Goal: Book appointment/travel/reservation

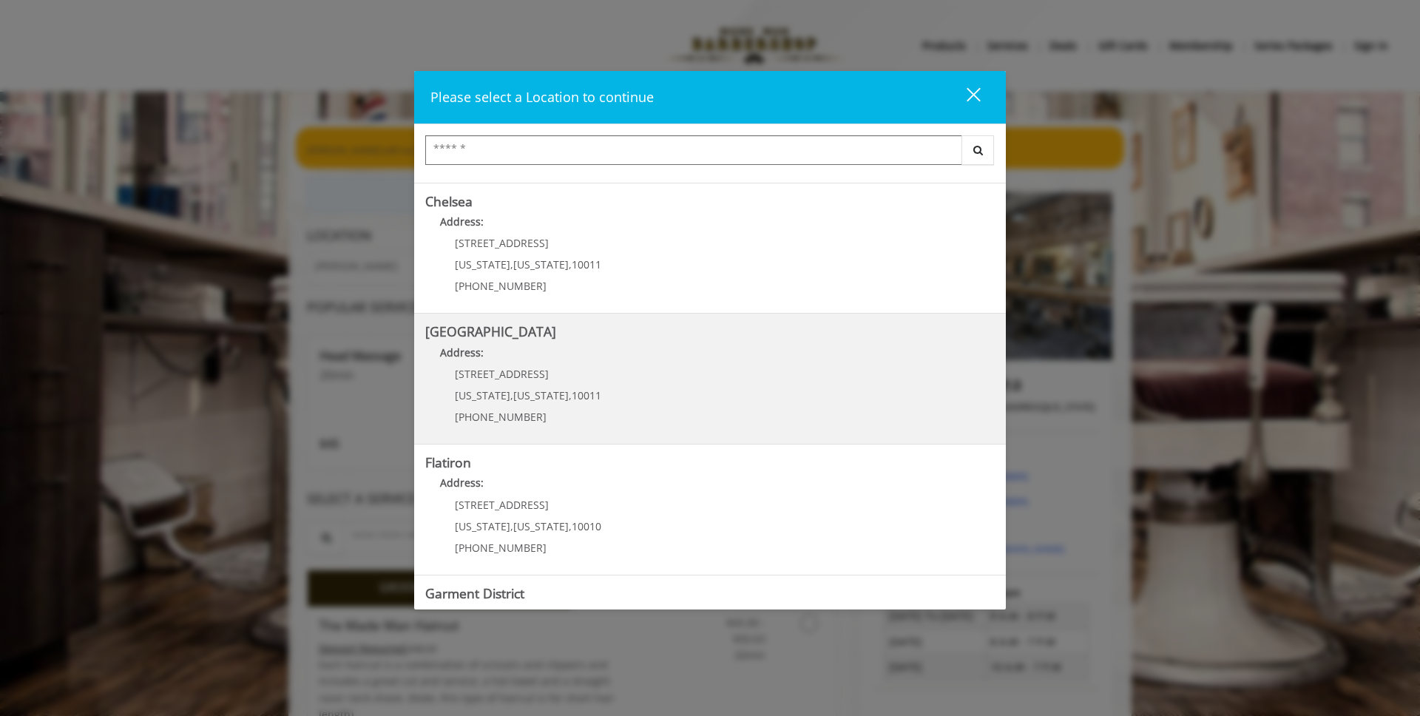
scroll to position [121, 0]
click at [620, 396] on Street "Chelsea 15th Street Address: 267 W 15th St New York , New York , 10011 (646) 85…" at bounding box center [709, 377] width 569 height 108
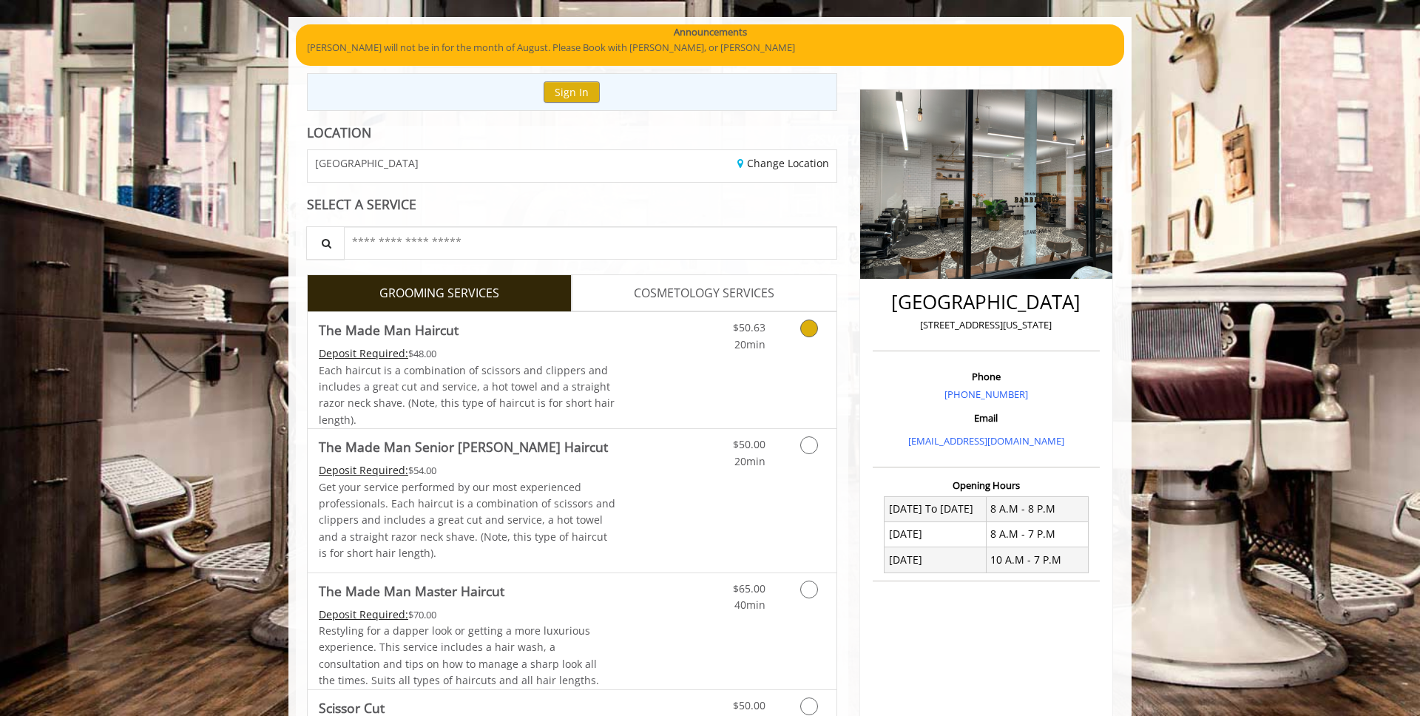
scroll to position [109, 0]
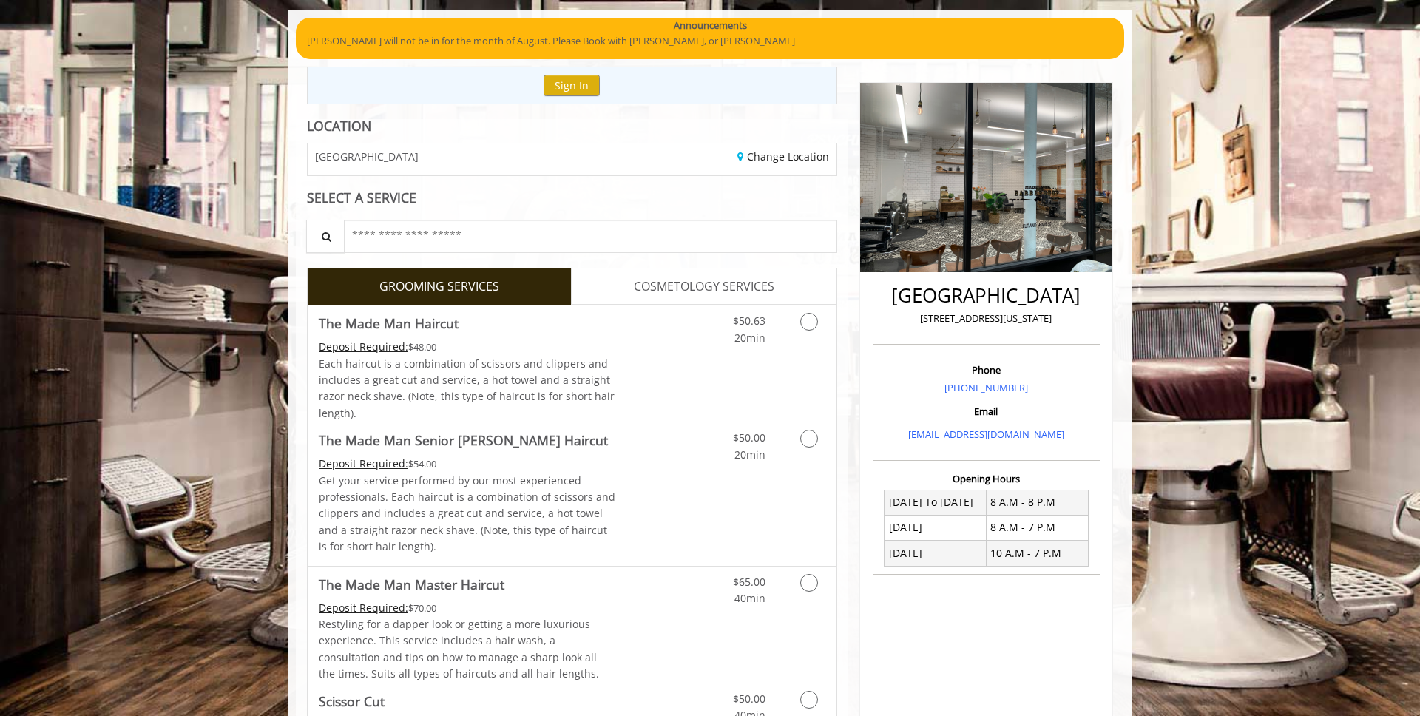
click at [699, 285] on span "COSMETOLOGY SERVICES" at bounding box center [704, 286] width 141 height 19
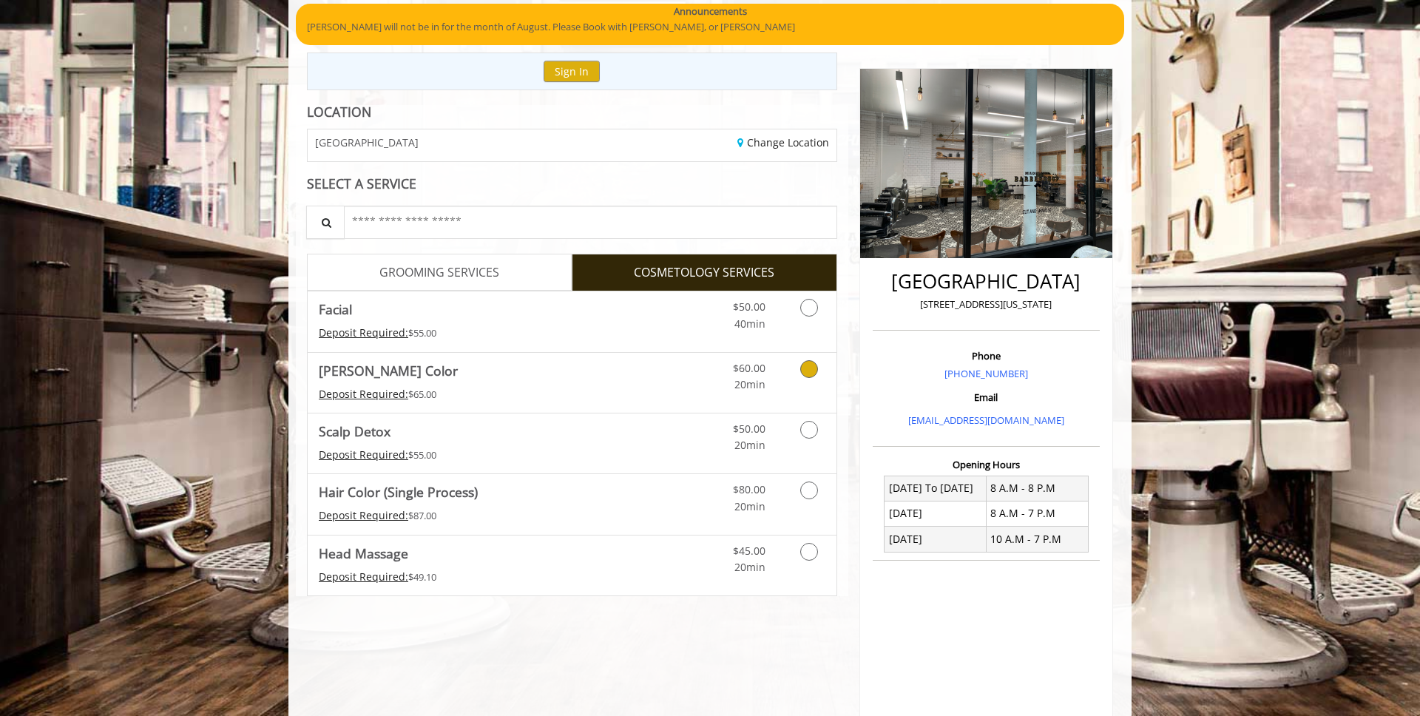
scroll to position [123, 0]
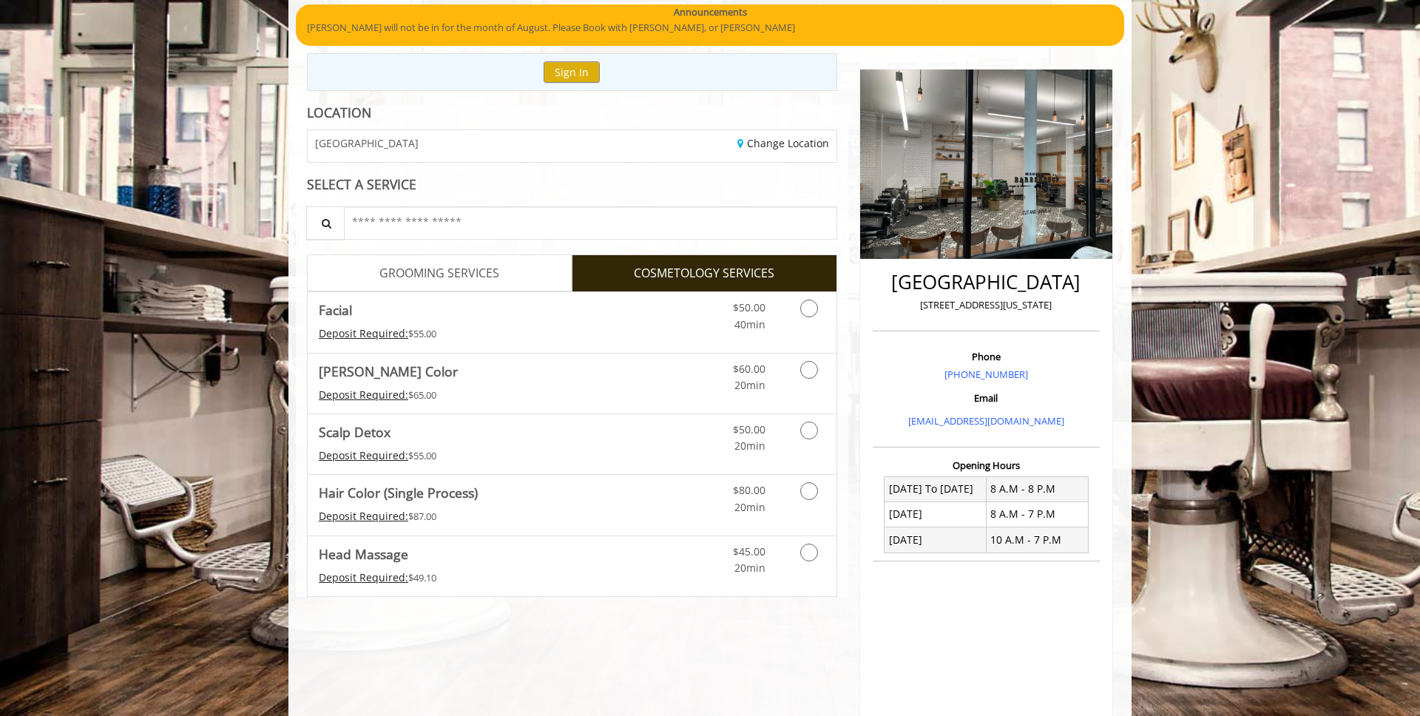
click at [447, 271] on span "GROOMING SERVICES" at bounding box center [439, 273] width 120 height 19
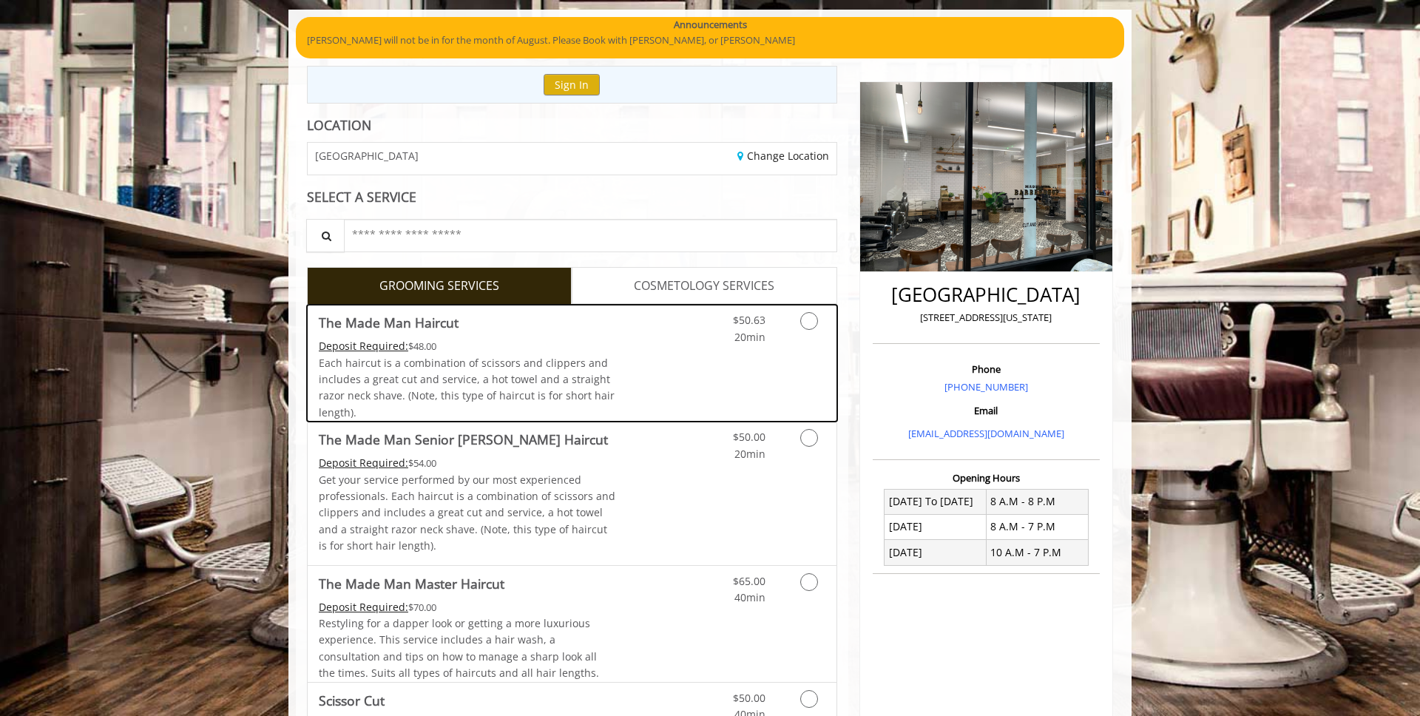
scroll to position [0, 0]
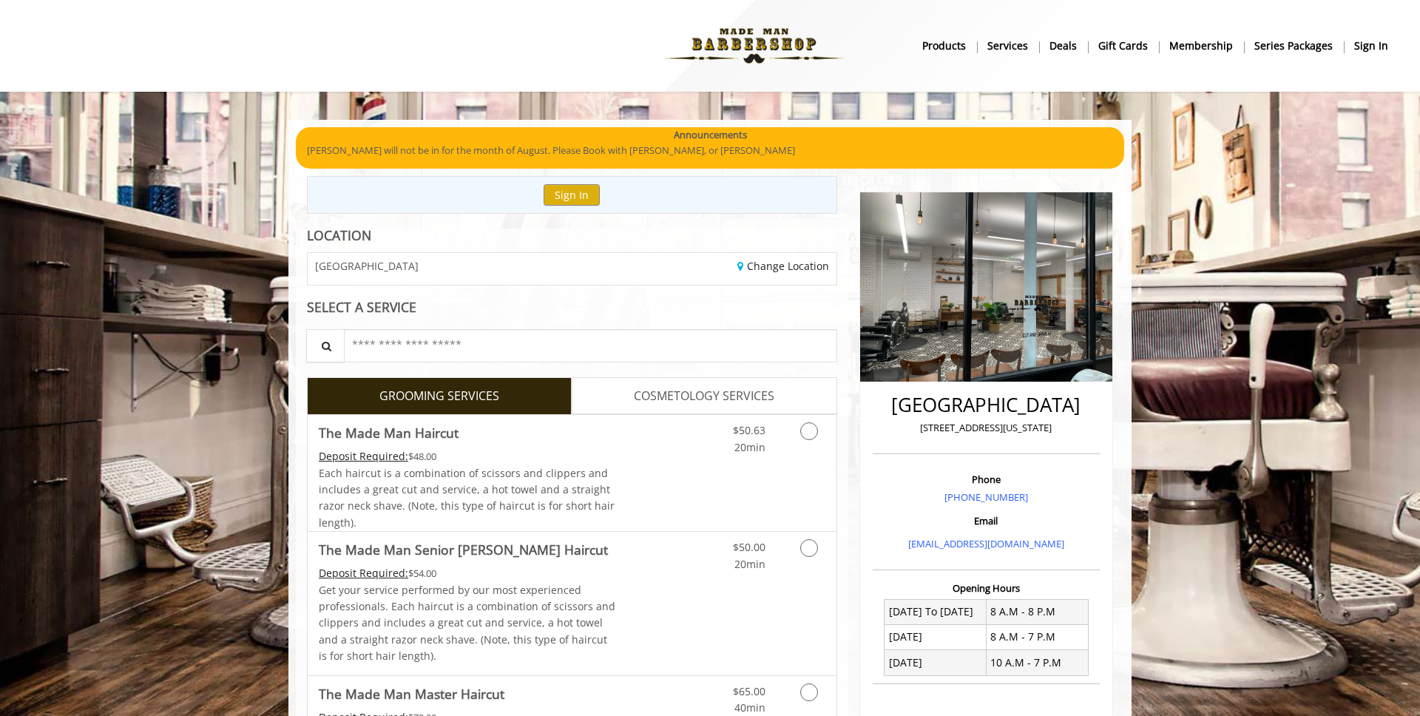
click at [1025, 52] on b "Services" at bounding box center [1007, 46] width 41 height 16
